Goal: Task Accomplishment & Management: Manage account settings

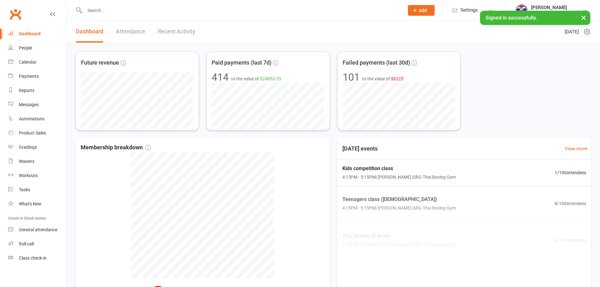
click at [168, 34] on link "Recent Activity" at bounding box center [176, 32] width 37 height 22
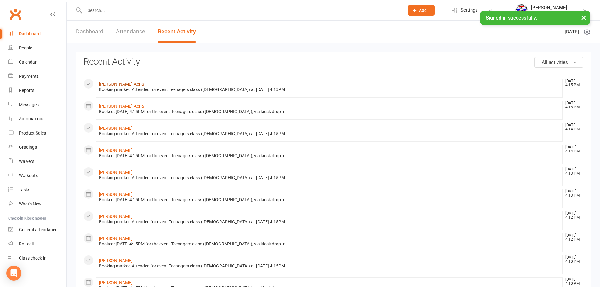
click at [116, 86] on link "[PERSON_NAME]-Aeria" at bounding box center [121, 84] width 45 height 5
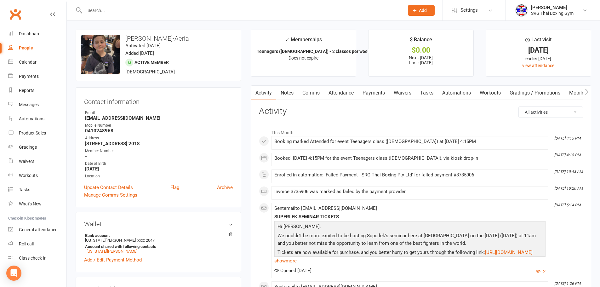
scroll to position [31, 0]
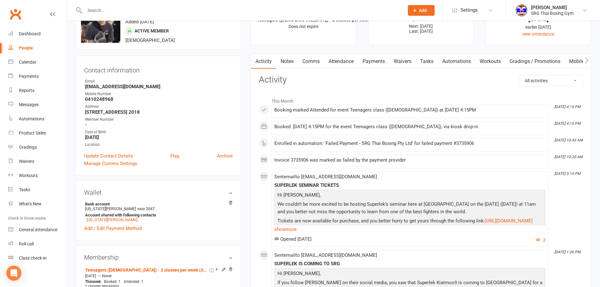
click at [385, 64] on link "Payments" at bounding box center [373, 61] width 31 height 14
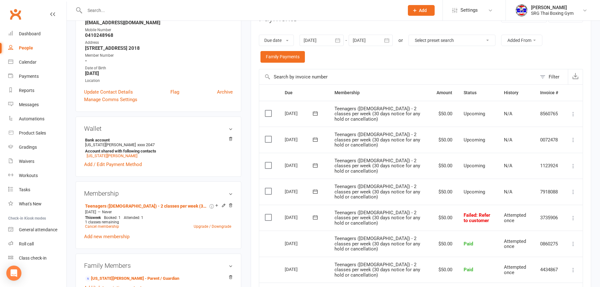
scroll to position [157, 0]
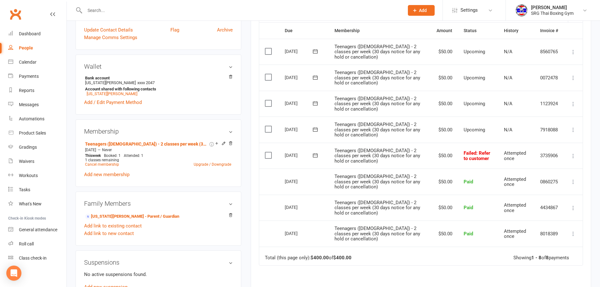
click at [576, 152] on button at bounding box center [573, 156] width 8 height 8
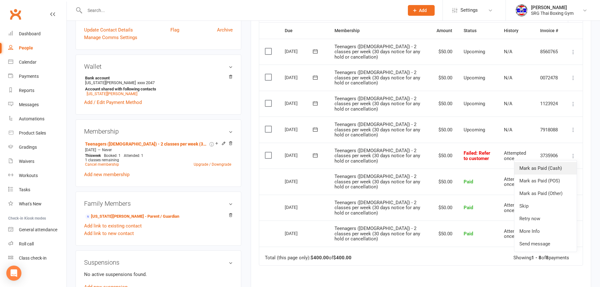
click at [559, 169] on link "Mark as Paid (Cash)" at bounding box center [545, 168] width 62 height 13
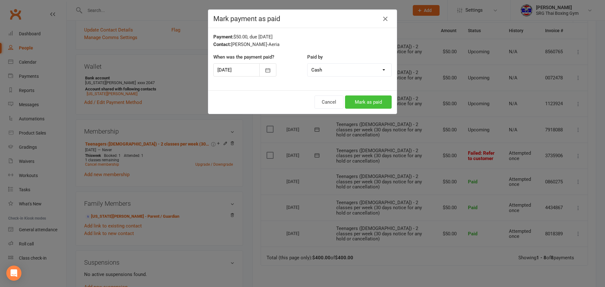
click at [356, 98] on button "Mark as paid" at bounding box center [368, 101] width 47 height 13
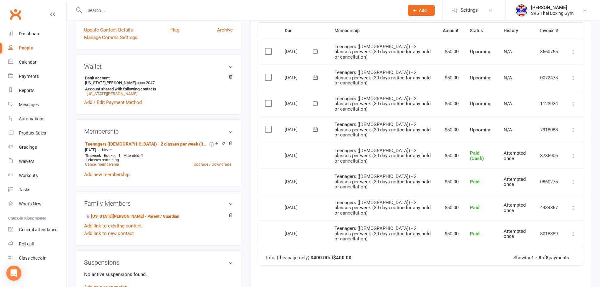
drag, startPoint x: 341, startPoint y: 287, endPoint x: 340, endPoint y: 290, distance: 3.4
click at [340, 287] on html "Prospect Member Non-attending contact Class / event Appointment Grading event T…" at bounding box center [300, 162] width 600 height 639
click at [588, 194] on div "Activity Notes Comms Attendance Payments Waivers Tasks Automations Workouts Gra…" at bounding box center [421, 142] width 340 height 429
click at [32, 32] on div "Dashboard" at bounding box center [30, 33] width 22 height 5
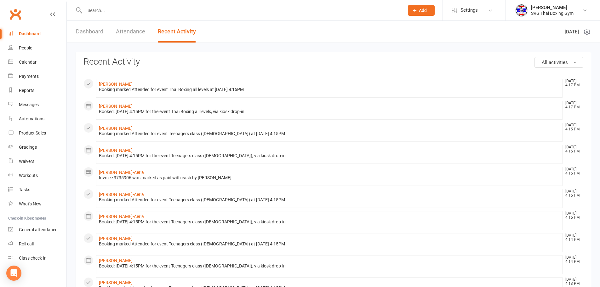
click at [121, 81] on li "[PERSON_NAME] [DATE] 4:17 PM Booking marked Attended for event Thai Boxing all …" at bounding box center [329, 88] width 466 height 19
click at [120, 81] on li "[PERSON_NAME] [DATE] 4:17 PM Booking marked Attended for event Thai Boxing all …" at bounding box center [329, 88] width 466 height 19
click at [126, 82] on link "[PERSON_NAME]" at bounding box center [116, 84] width 34 height 5
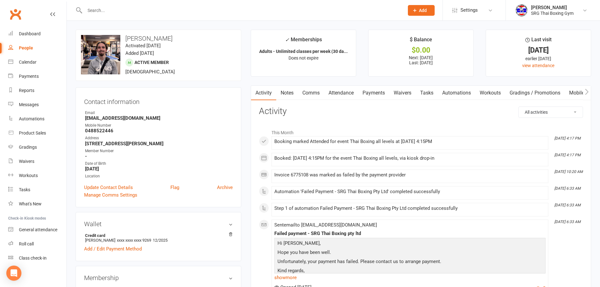
click at [373, 98] on link "Payments" at bounding box center [373, 93] width 31 height 14
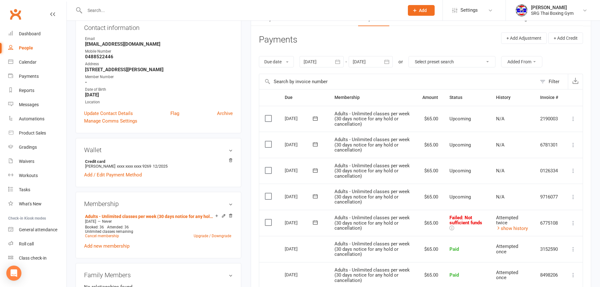
scroll to position [63, 0]
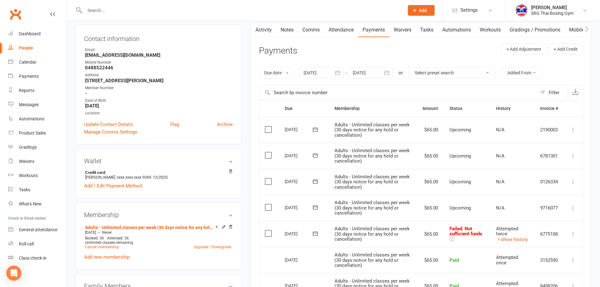
click at [581, 233] on td "Mark as Paid (Cash) Mark as Paid (POS) Mark as Paid (Other) Skip Retry now More…" at bounding box center [573, 234] width 19 height 26
click at [574, 233] on icon at bounding box center [573, 234] width 6 height 6
click at [559, 245] on link "Mark as Paid (Cash)" at bounding box center [545, 246] width 62 height 13
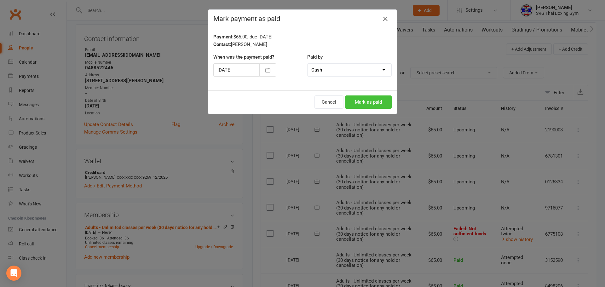
drag, startPoint x: 383, startPoint y: 100, endPoint x: 378, endPoint y: 102, distance: 4.8
click at [383, 99] on button "Mark as paid" at bounding box center [368, 101] width 47 height 13
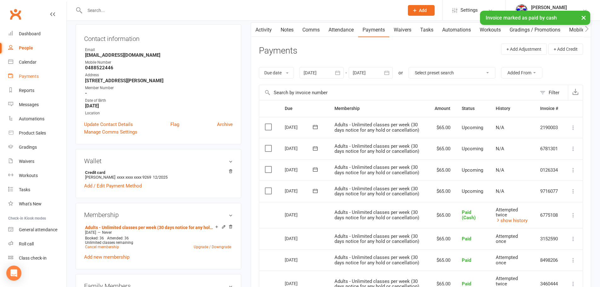
click at [48, 79] on link "Payments" at bounding box center [37, 76] width 58 height 14
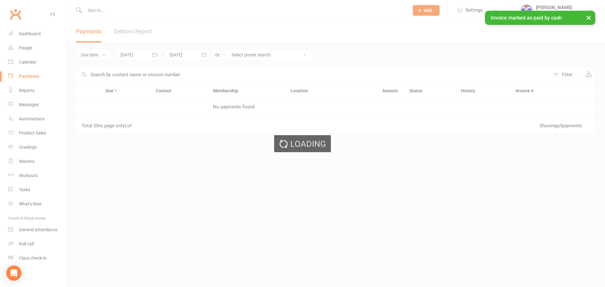
click at [46, 86] on div "Loading" at bounding box center [302, 143] width 605 height 287
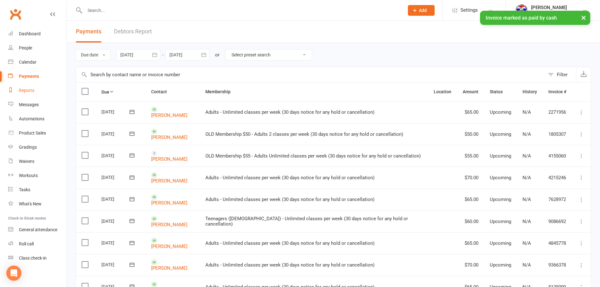
click at [41, 88] on link "Reports" at bounding box center [37, 90] width 58 height 14
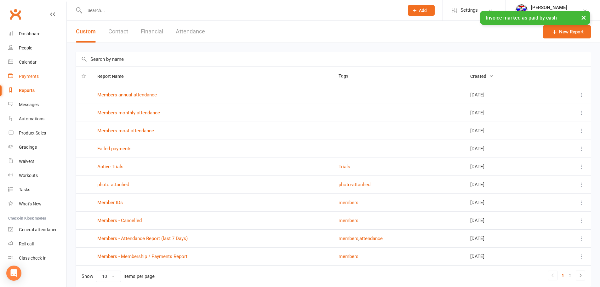
click at [37, 73] on link "Payments" at bounding box center [37, 76] width 58 height 14
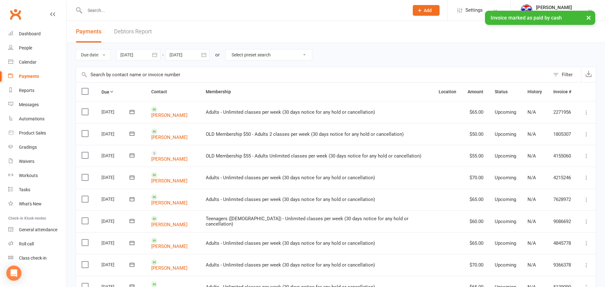
click at [123, 31] on link "Debtors Report" at bounding box center [133, 32] width 38 height 22
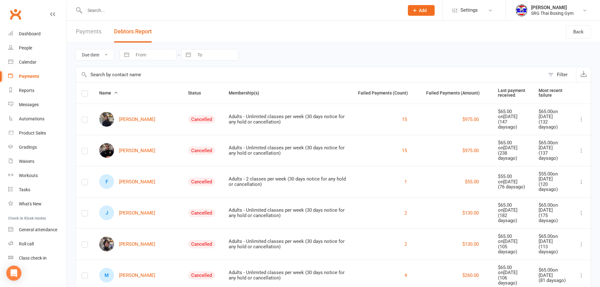
click at [130, 76] on input "text" at bounding box center [310, 74] width 469 height 15
click at [100, 55] on select "Due date Date failed" at bounding box center [95, 54] width 38 height 11
click at [561, 79] on button "Filter" at bounding box center [560, 74] width 31 height 15
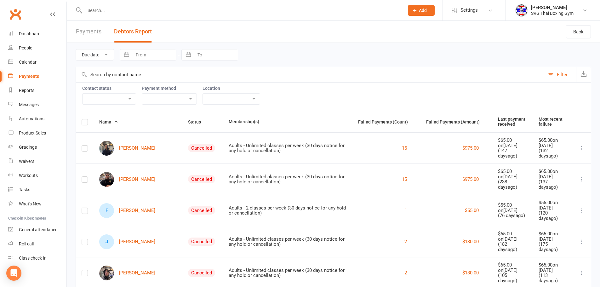
click at [124, 101] on select "Active member Suspended member Cancelled member Not attending" at bounding box center [108, 99] width 53 height 11
select select "Active"
click at [82, 94] on select "Active member Suspended member Cancelled member Not attending" at bounding box center [108, 99] width 53 height 11
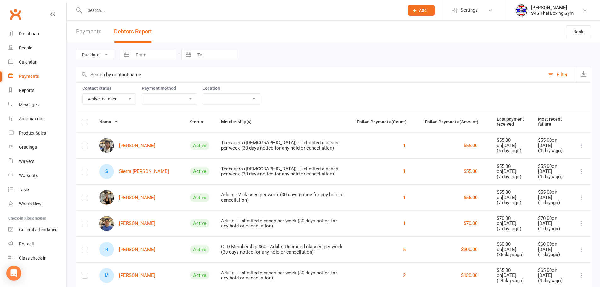
drag, startPoint x: 136, startPoint y: 171, endPoint x: 218, endPoint y: 160, distance: 82.6
click at [218, 160] on td "Teenagers ([DEMOGRAPHIC_DATA]) - Unlimited classes per week (30 days notice for…" at bounding box center [283, 171] width 136 height 26
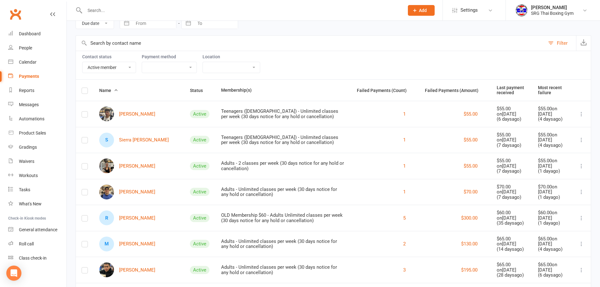
scroll to position [63, 0]
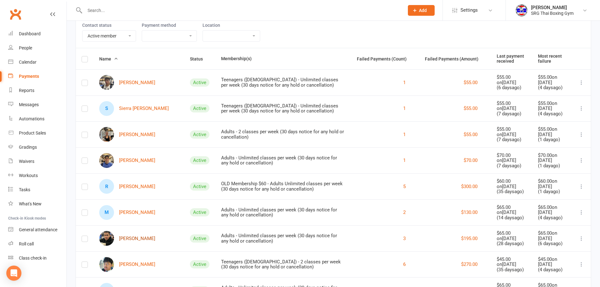
click at [148, 236] on link "[PERSON_NAME]" at bounding box center [127, 238] width 56 height 15
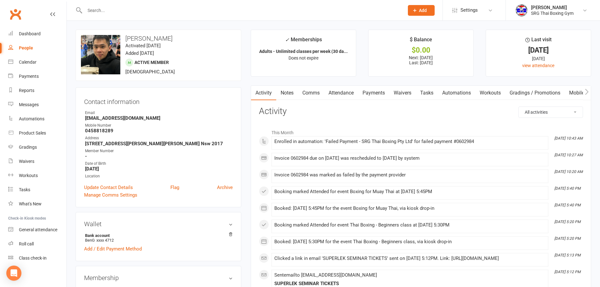
click at [365, 94] on link "Payments" at bounding box center [373, 93] width 31 height 14
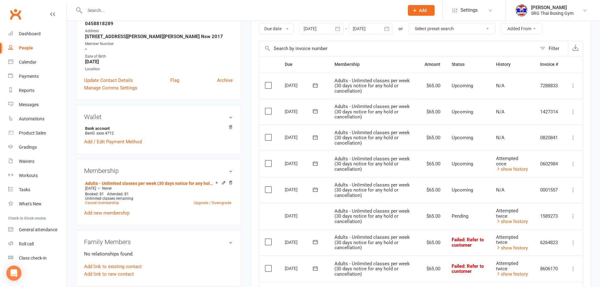
scroll to position [63, 0]
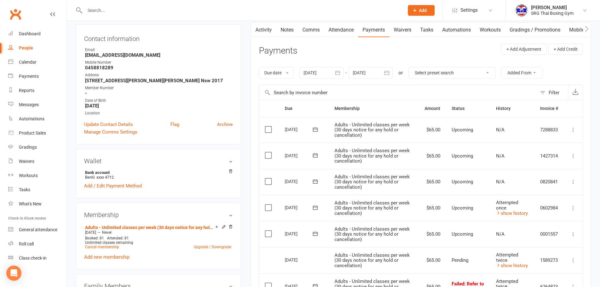
click at [300, 73] on div "Due date Due date Date paid Date failed Date settled [DATE] [DATE] Sun Mon Tue …" at bounding box center [421, 73] width 324 height 24
click at [311, 80] on div "Due date Due date Date paid Date failed Date settled [DATE] [DATE] Sun Mon Tue …" at bounding box center [421, 73] width 324 height 24
click at [309, 77] on div at bounding box center [321, 72] width 44 height 11
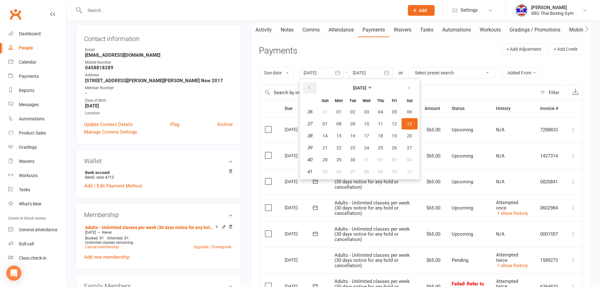
click at [307, 85] on button "button" at bounding box center [310, 87] width 14 height 11
click at [318, 104] on th at bounding box center [310, 100] width 16 height 10
click at [325, 110] on span "27" at bounding box center [324, 111] width 5 height 5
type input "[DATE]"
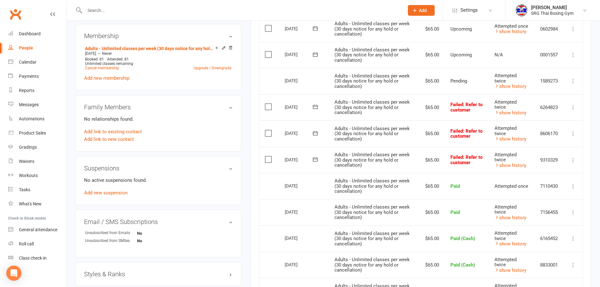
scroll to position [189, 0]
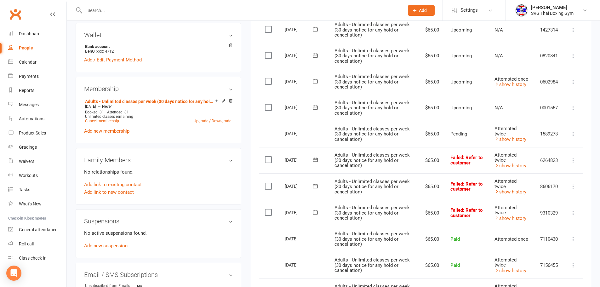
click at [570, 210] on icon at bounding box center [573, 213] width 6 height 6
click at [544, 271] on link "Retry now" at bounding box center [545, 275] width 62 height 13
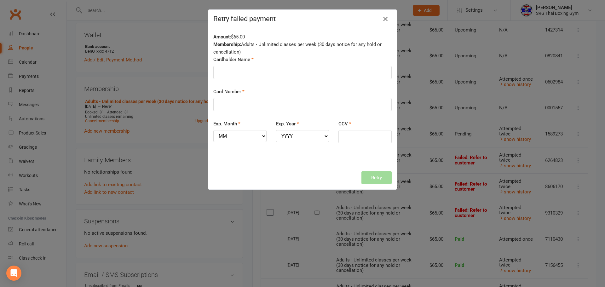
click at [381, 20] on icon "button" at bounding box center [385, 19] width 8 height 8
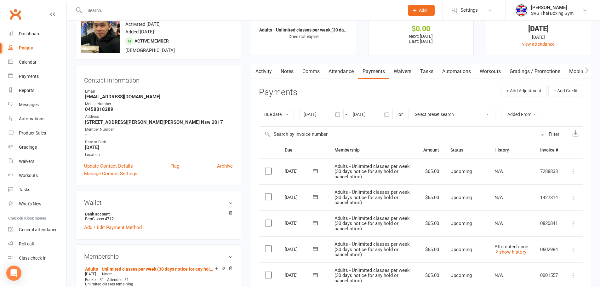
scroll to position [31, 0]
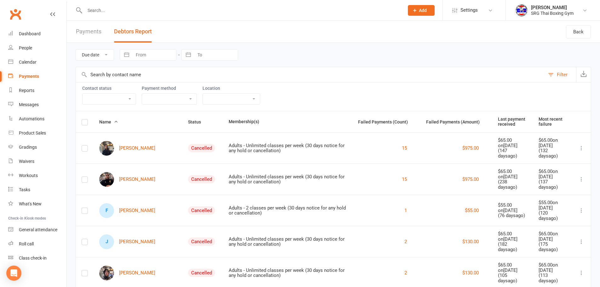
click at [119, 96] on select "Active member Suspended member Cancelled member Not attending" at bounding box center [108, 99] width 53 height 11
select select "Active"
click at [82, 94] on select "Active member Suspended member Cancelled member Not attending" at bounding box center [108, 99] width 53 height 11
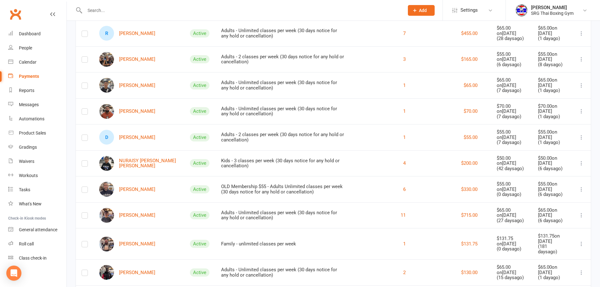
scroll to position [346, 0]
